Goal: Communication & Community: Answer question/provide support

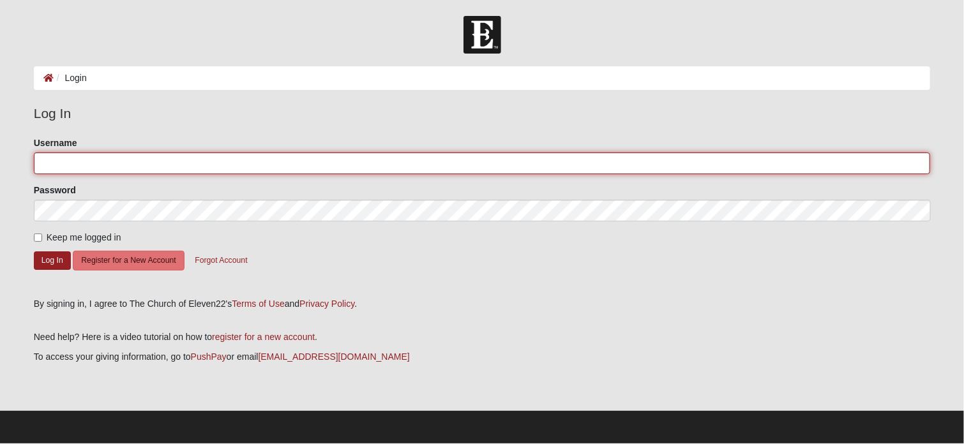
click at [161, 158] on input "Username" at bounding box center [482, 164] width 897 height 22
type input "capyoung"
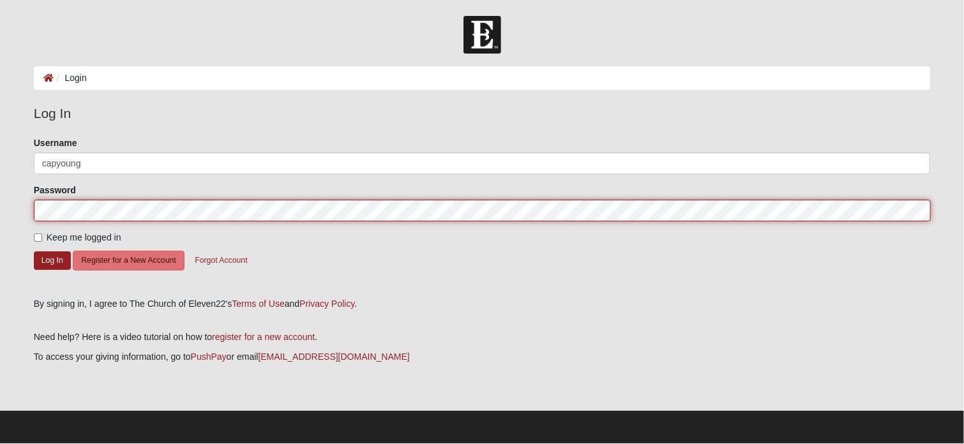
click at [34, 251] on button "Log In" at bounding box center [52, 260] width 37 height 19
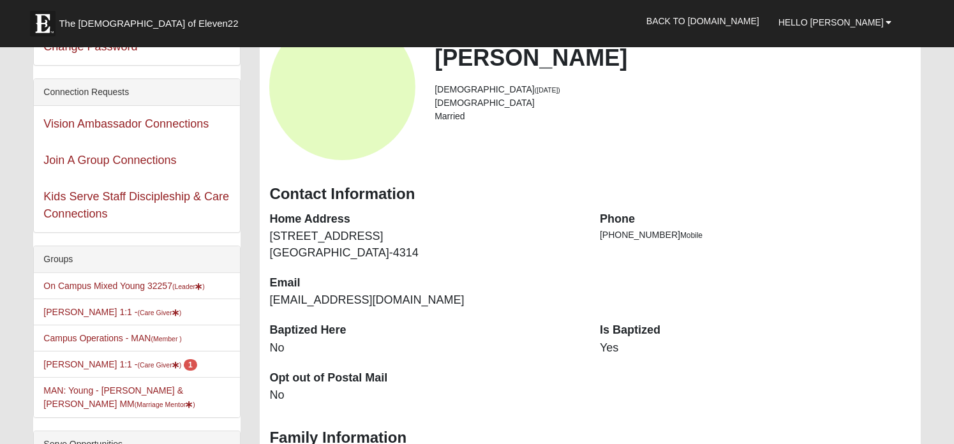
scroll to position [128, 0]
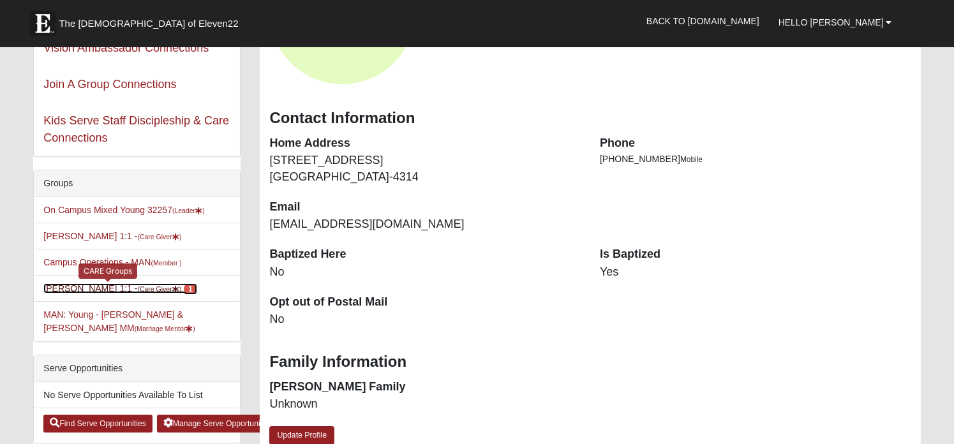
click at [137, 288] on small "(Care Giver )" at bounding box center [159, 289] width 44 height 8
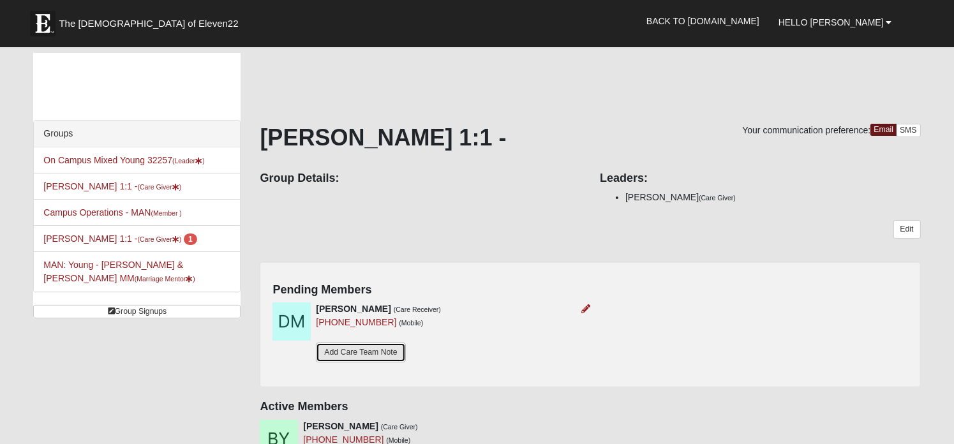
click at [345, 354] on link "Add Care Team Note" at bounding box center [360, 353] width 89 height 20
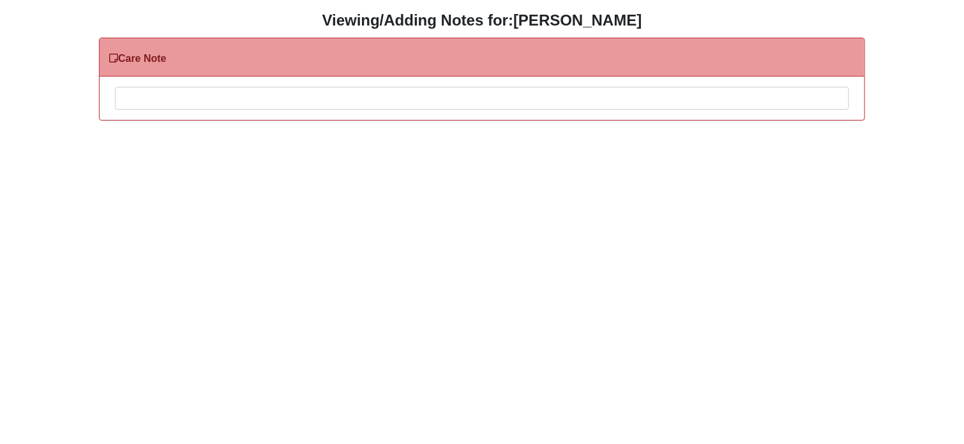
click at [193, 102] on div at bounding box center [482, 115] width 733 height 56
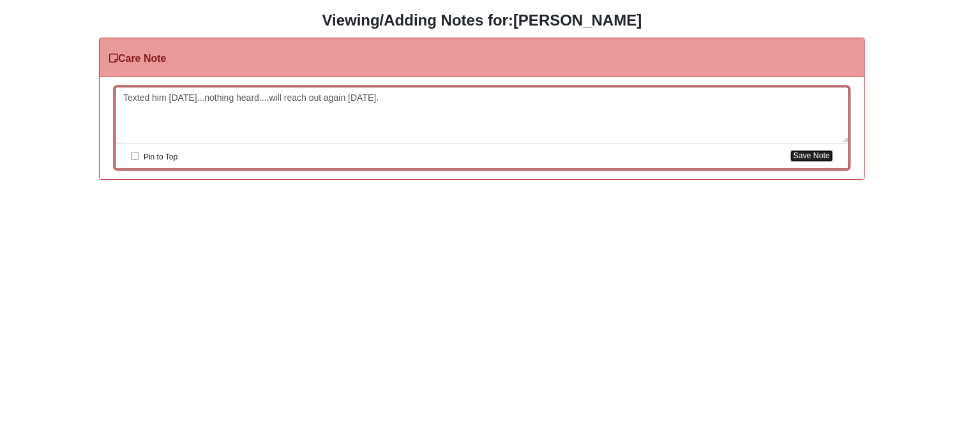
click at [812, 153] on button "Save Note" at bounding box center [811, 156] width 43 height 12
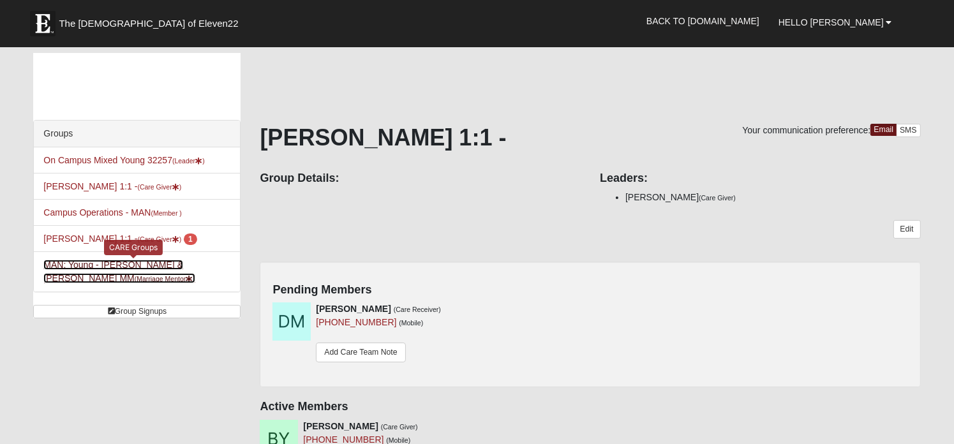
click at [150, 267] on link "MAN: Young - [PERSON_NAME] & [PERSON_NAME] (Marriage Mentor )" at bounding box center [118, 272] width 151 height 24
